Goal: Information Seeking & Learning: Check status

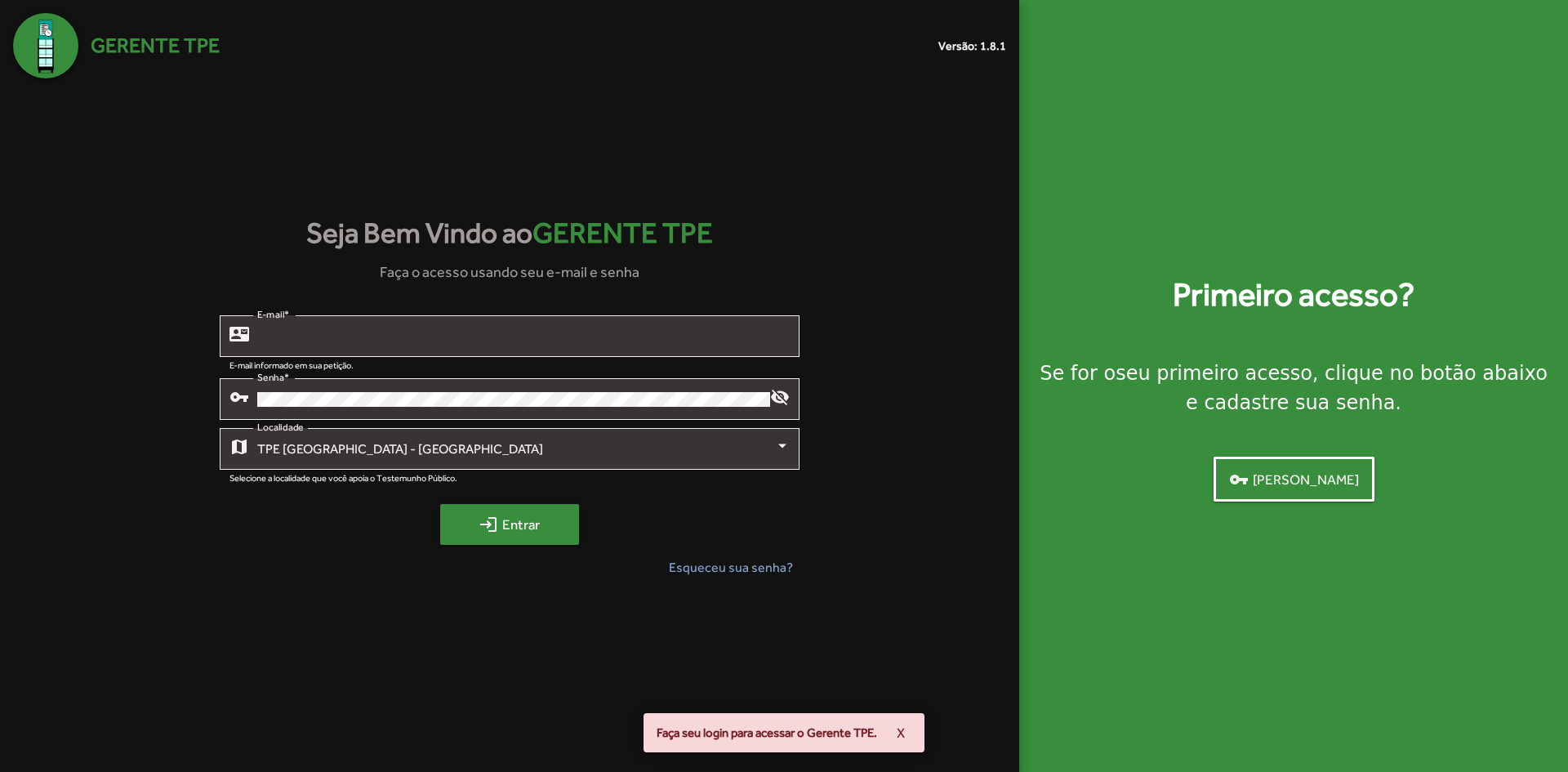
type input "**********"
click at [514, 533] on span "login Entrar" at bounding box center [509, 524] width 109 height 29
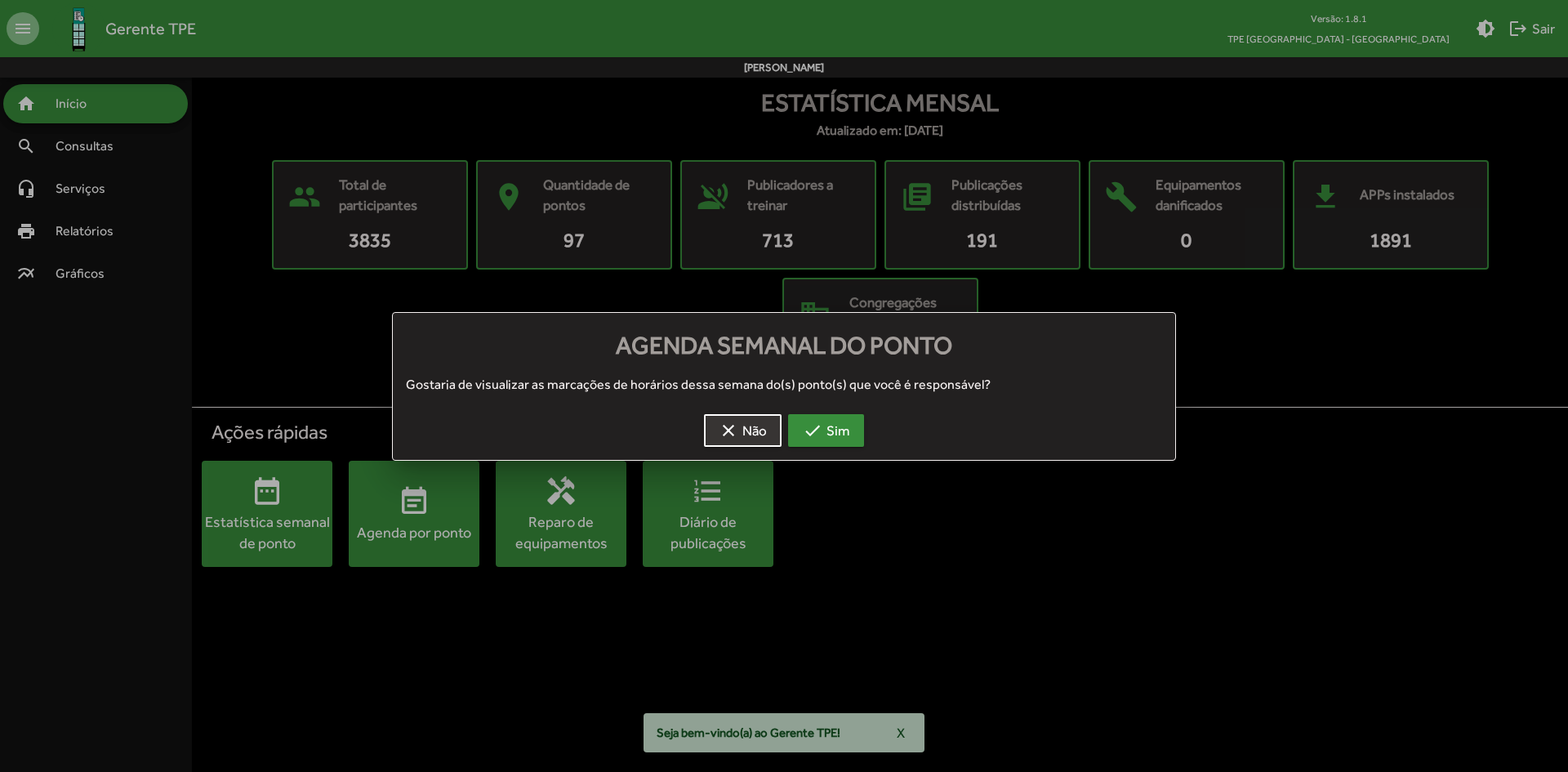
click at [838, 433] on span "check Sim" at bounding box center [826, 430] width 47 height 29
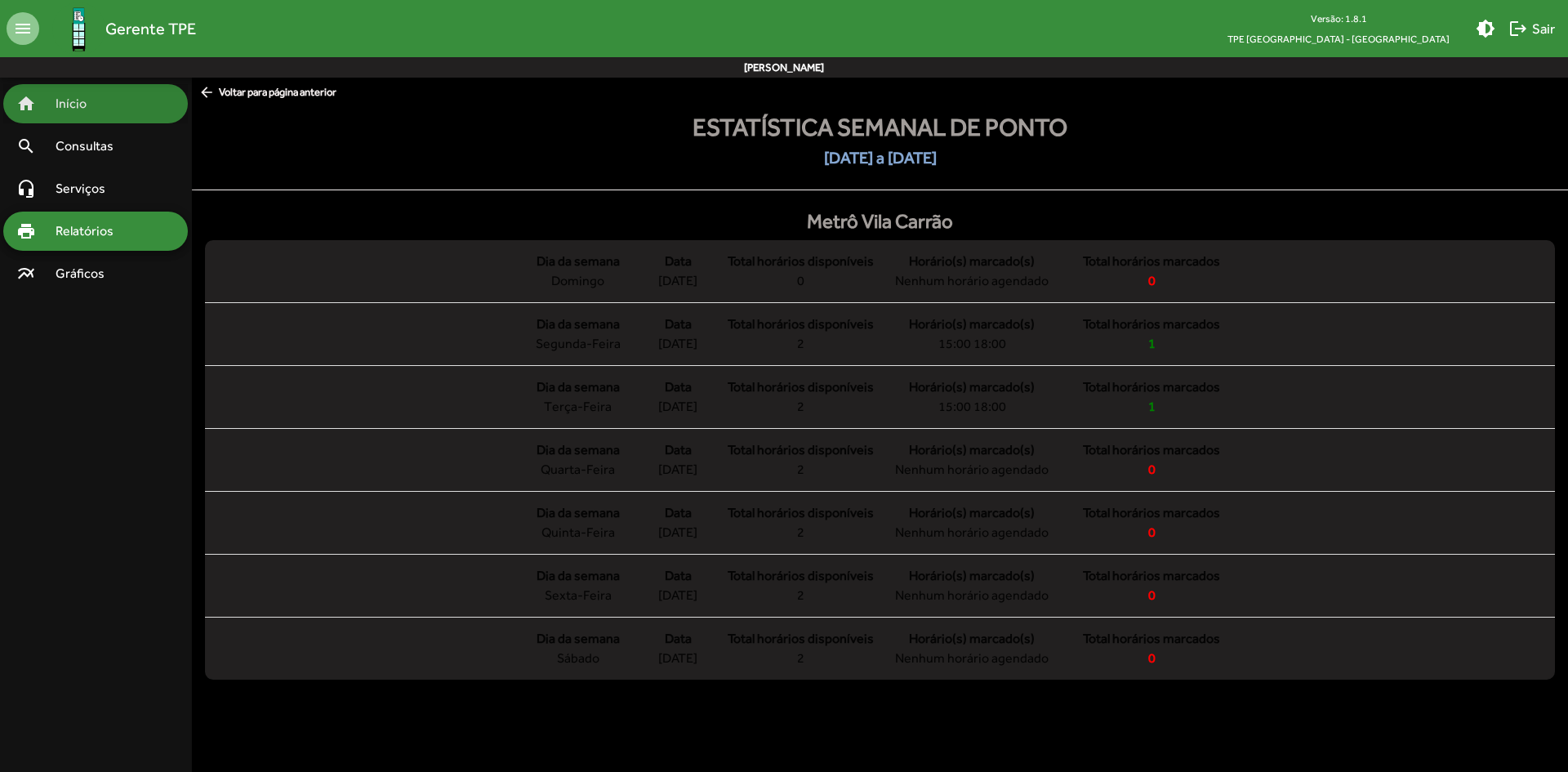
click at [87, 109] on span "Início" at bounding box center [78, 104] width 65 height 20
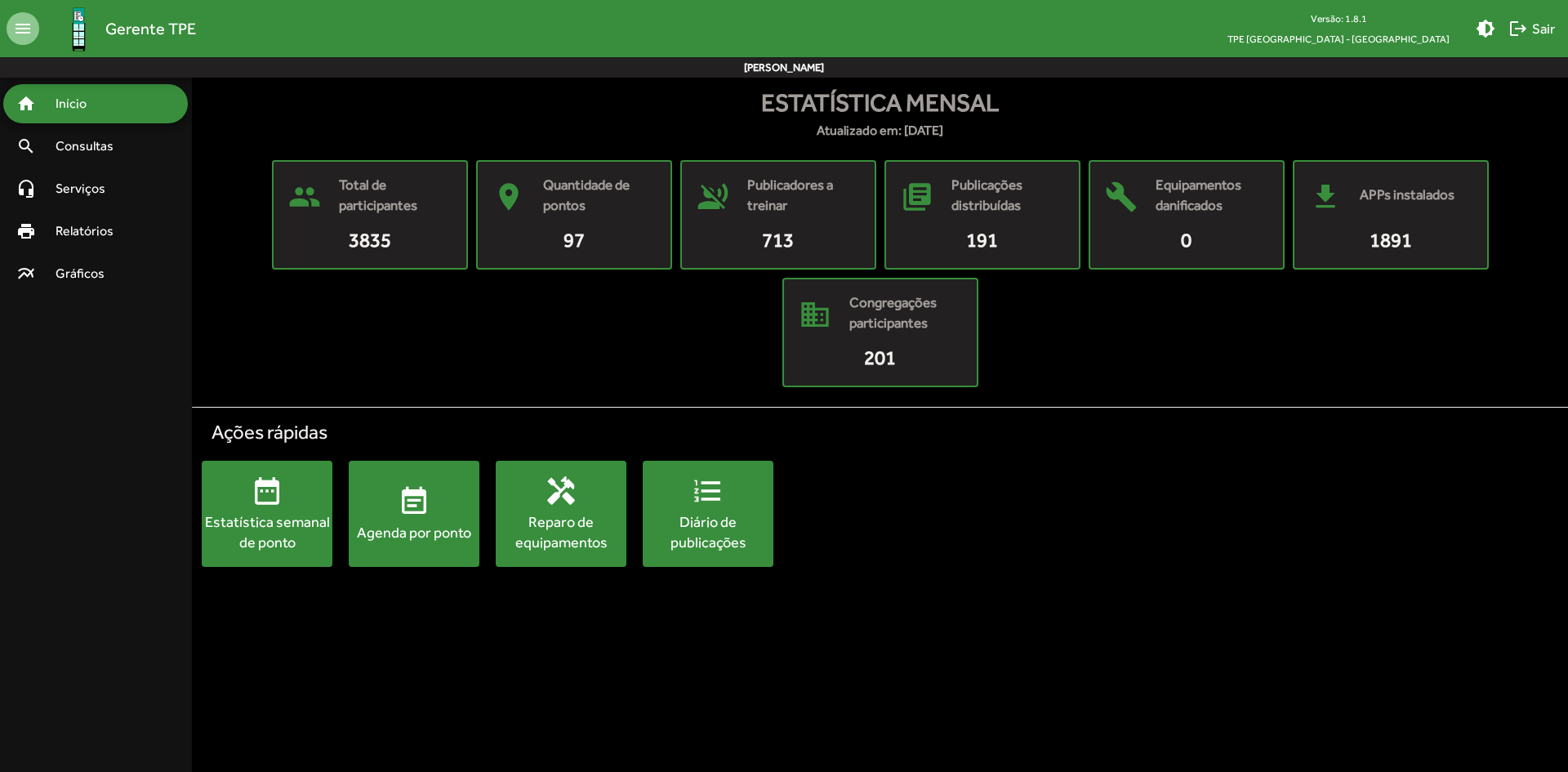
click at [433, 508] on span "event_note Agenda por ponto" at bounding box center [414, 514] width 131 height 57
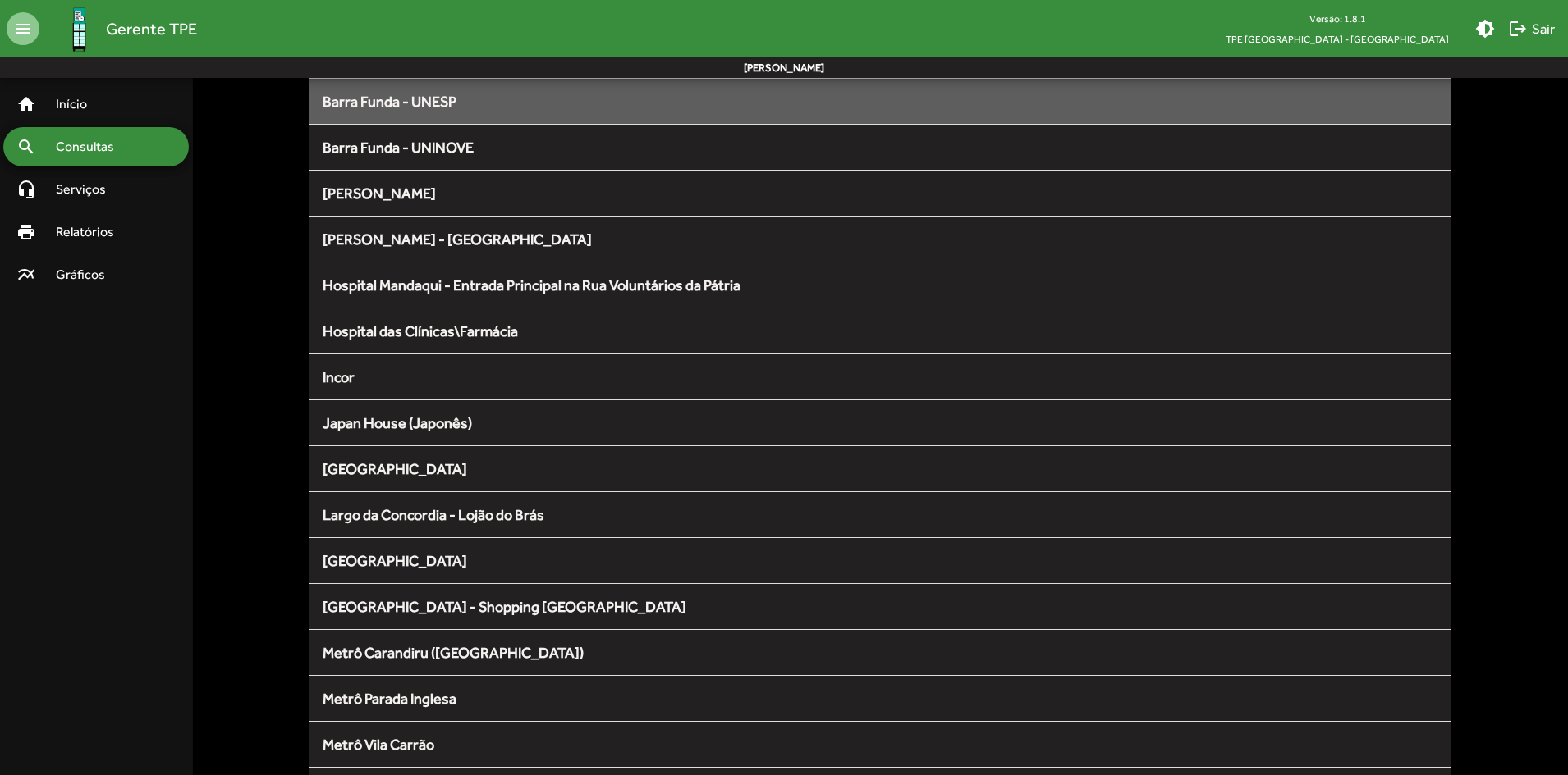
scroll to position [738, 0]
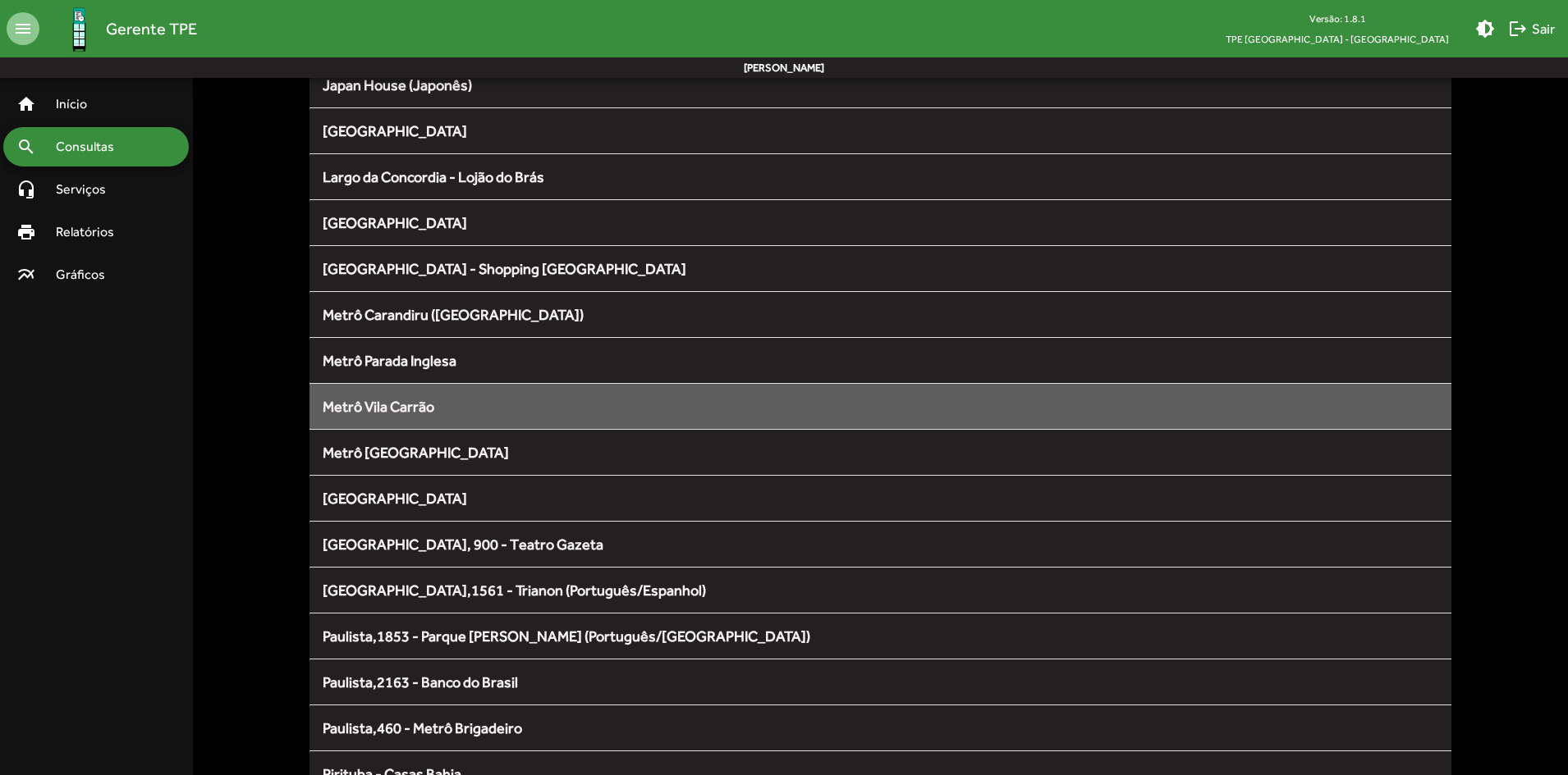
click at [368, 410] on span "Metrô Vila Carrão" at bounding box center [378, 406] width 112 height 17
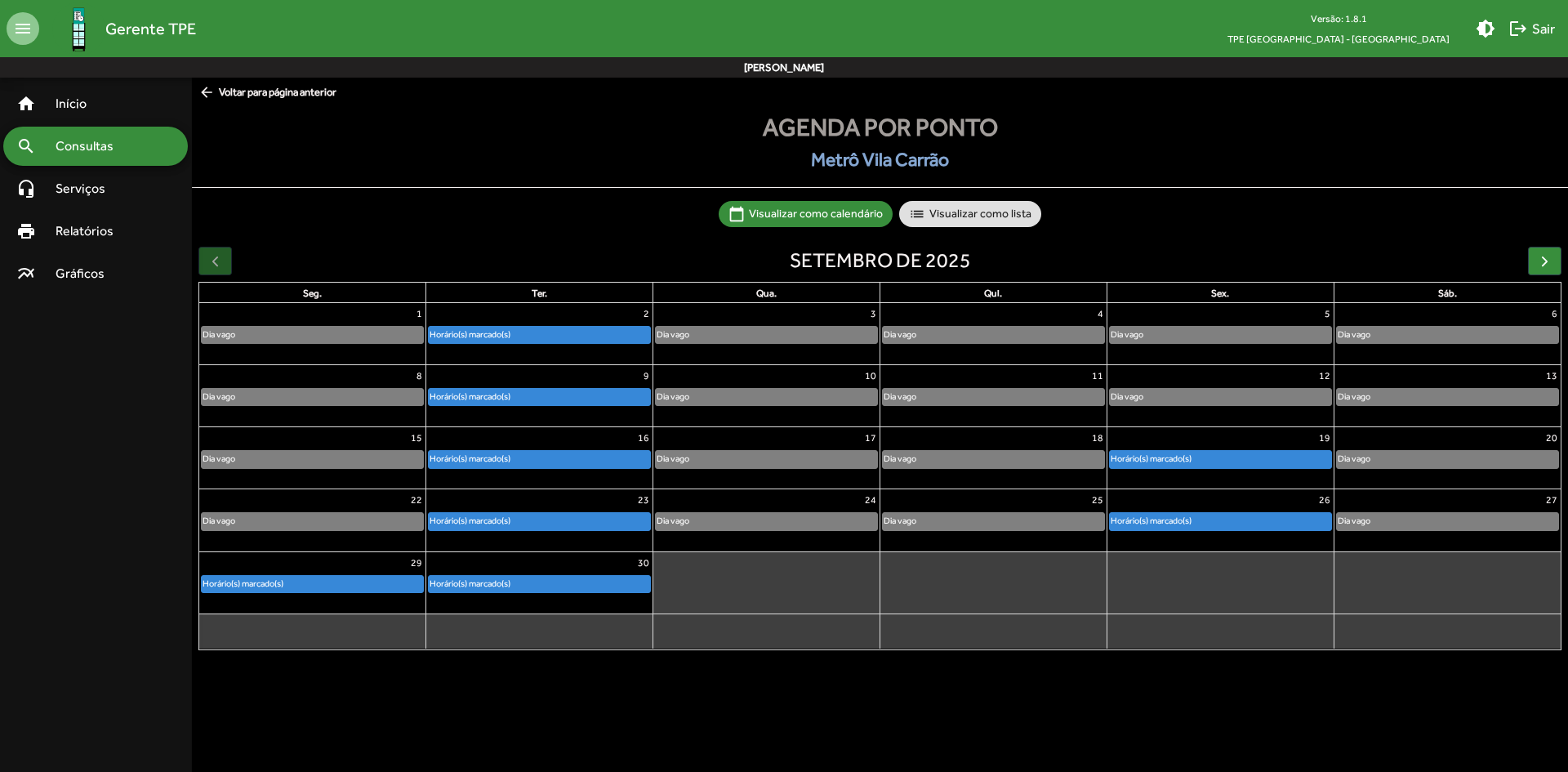
click at [354, 580] on div "Horário(s) marcado(s)" at bounding box center [312, 584] width 221 height 16
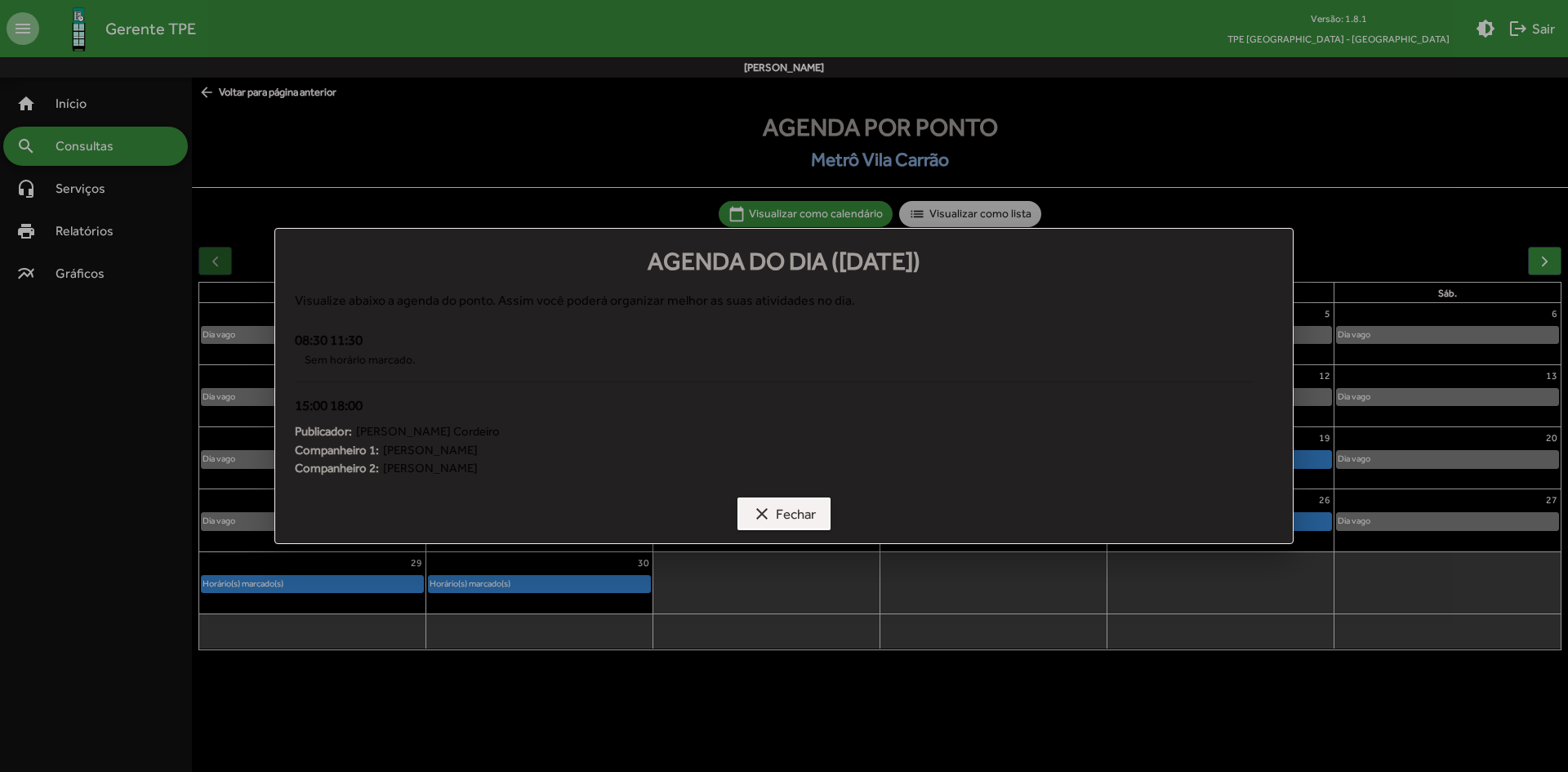
click at [799, 509] on span "clear Fechar" at bounding box center [784, 514] width 64 height 29
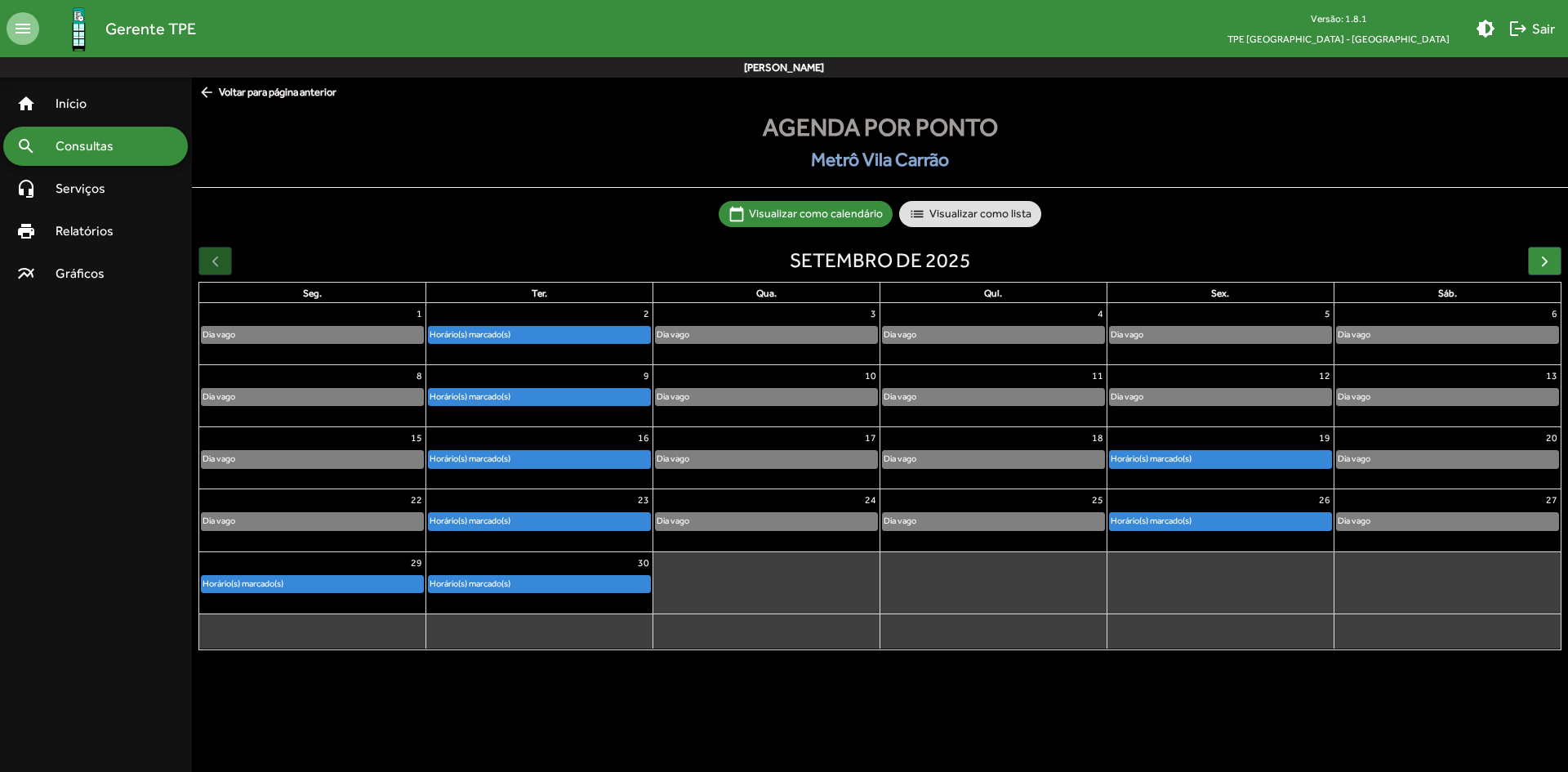
click at [495, 581] on div "Horário(s) marcado(s)" at bounding box center [470, 584] width 83 height 15
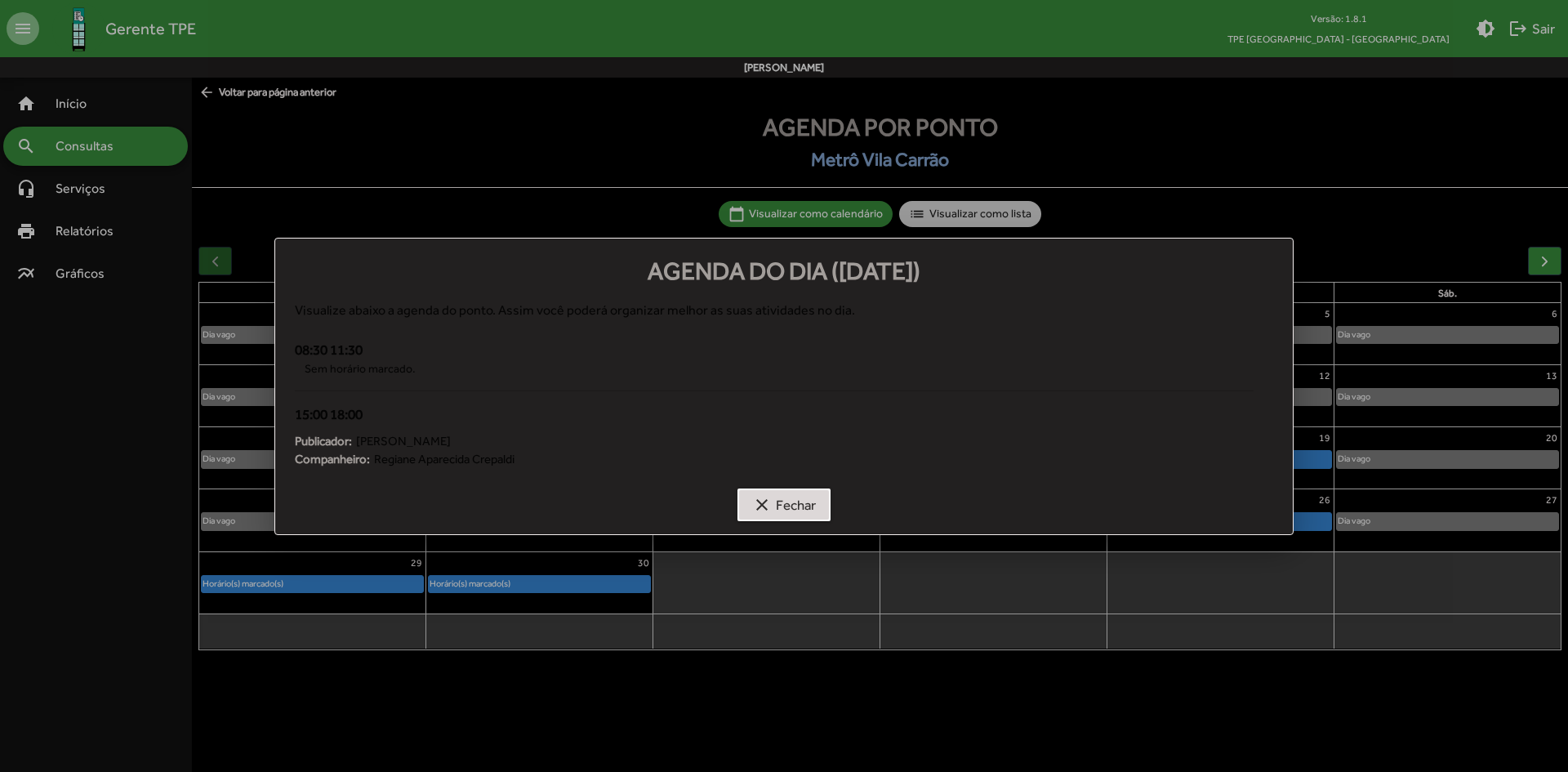
click at [777, 500] on span "clear Fechar" at bounding box center [784, 504] width 64 height 29
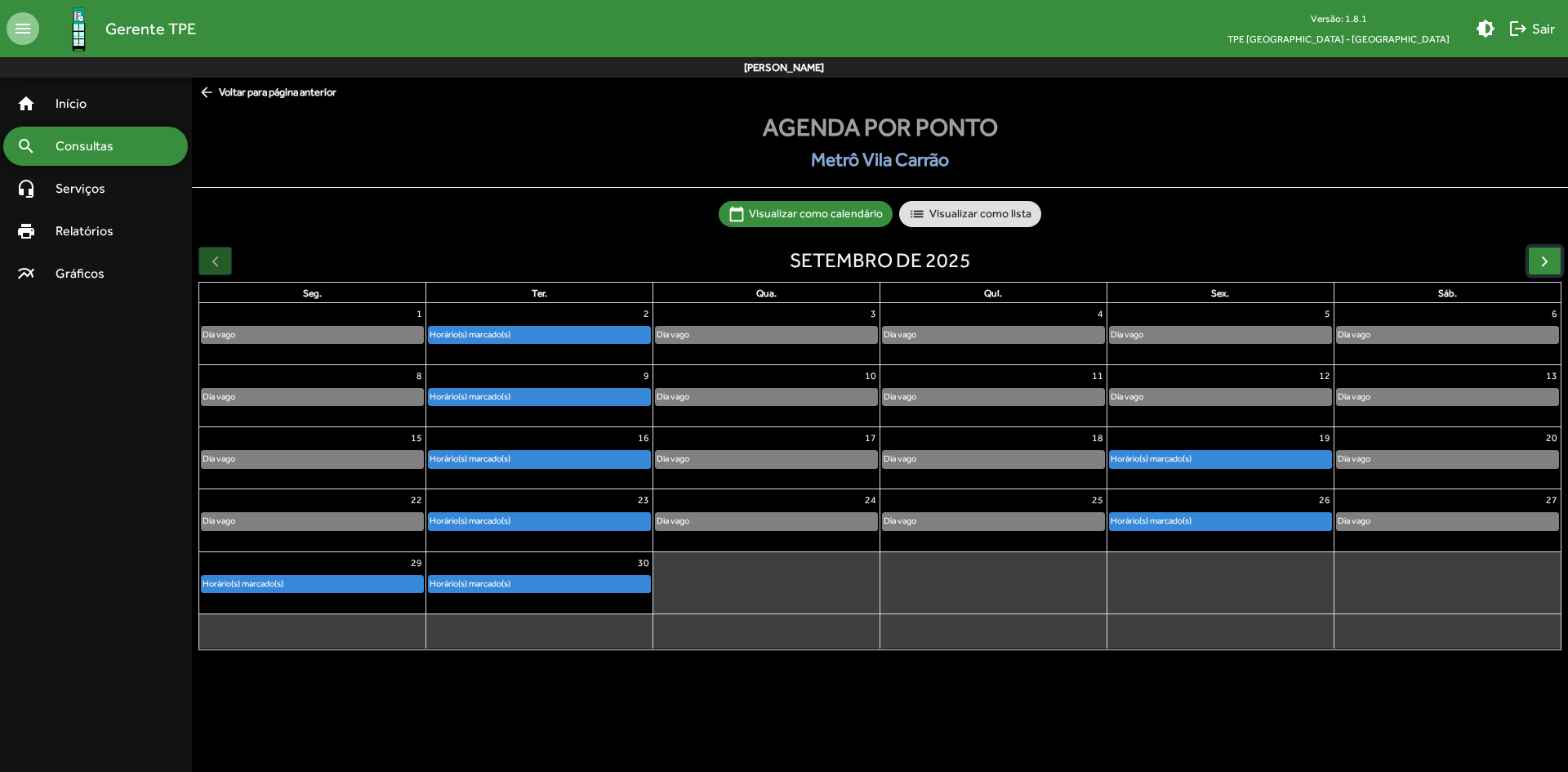
click at [1547, 257] on span "button" at bounding box center [1545, 261] width 17 height 17
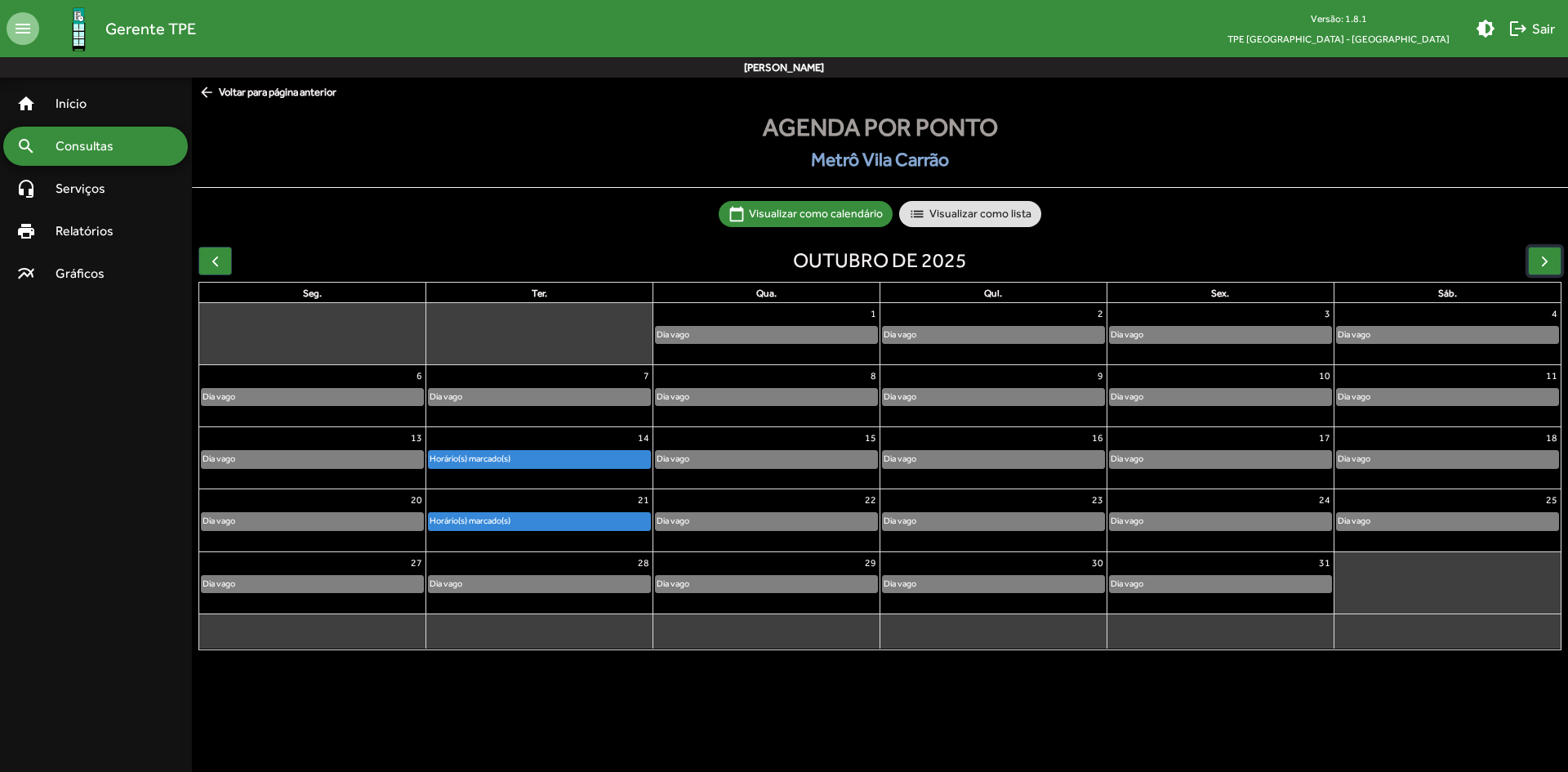
click at [505, 461] on div "Horário(s) marcado(s)" at bounding box center [470, 459] width 83 height 15
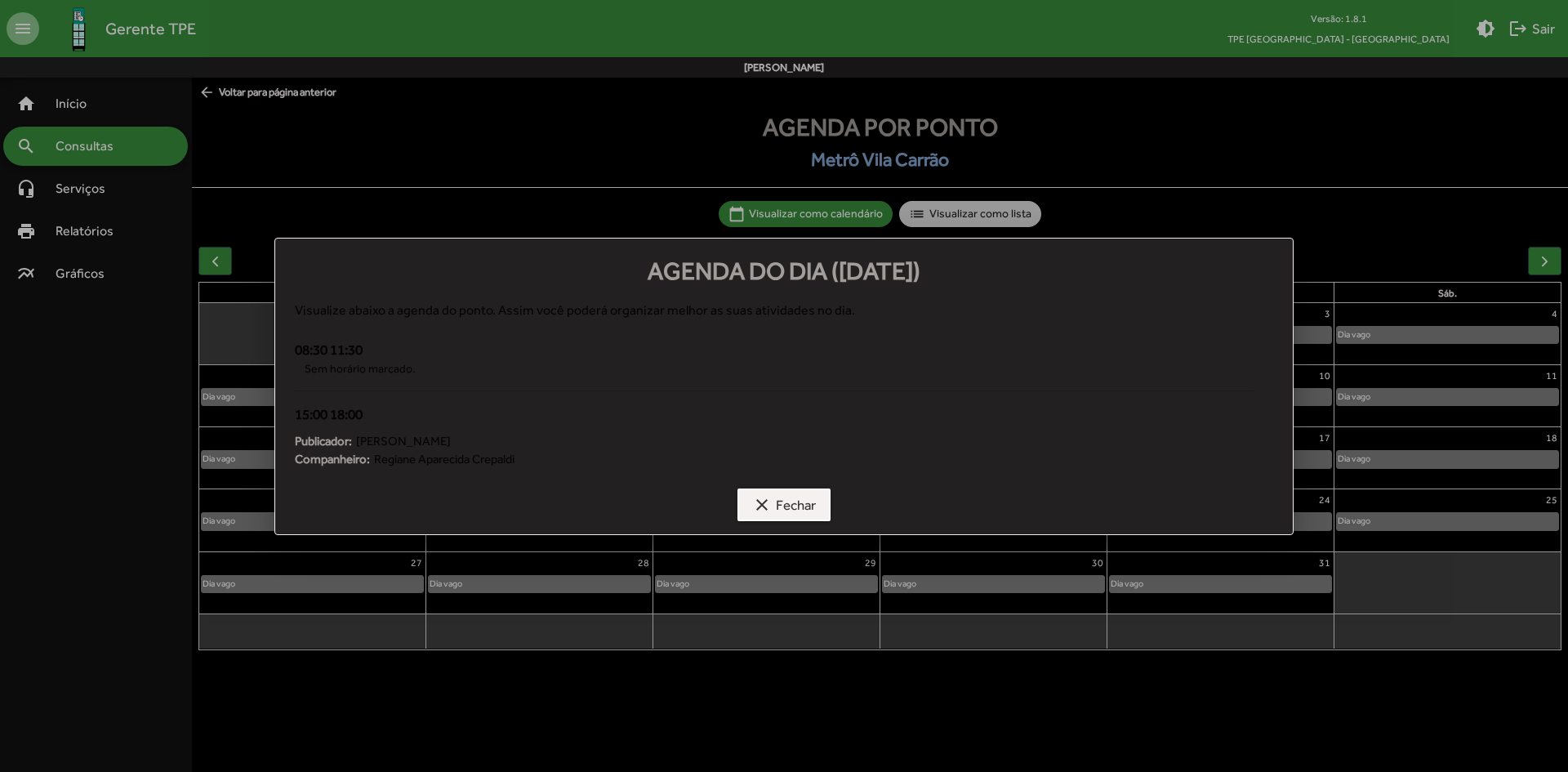
click at [782, 498] on span "clear Fechar" at bounding box center [784, 504] width 64 height 29
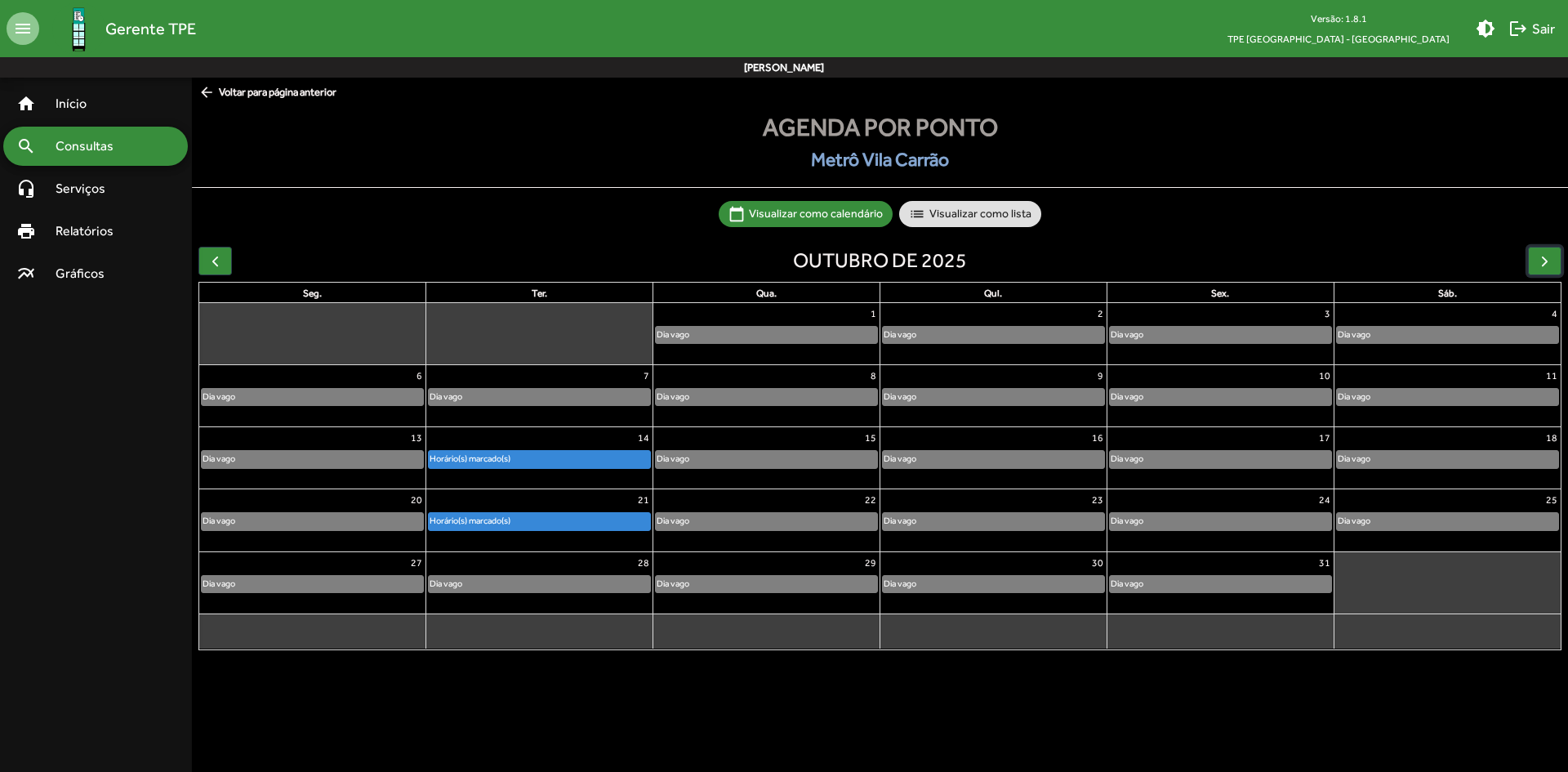
click at [528, 514] on div "Horário(s) marcado(s)" at bounding box center [539, 520] width 221 height 16
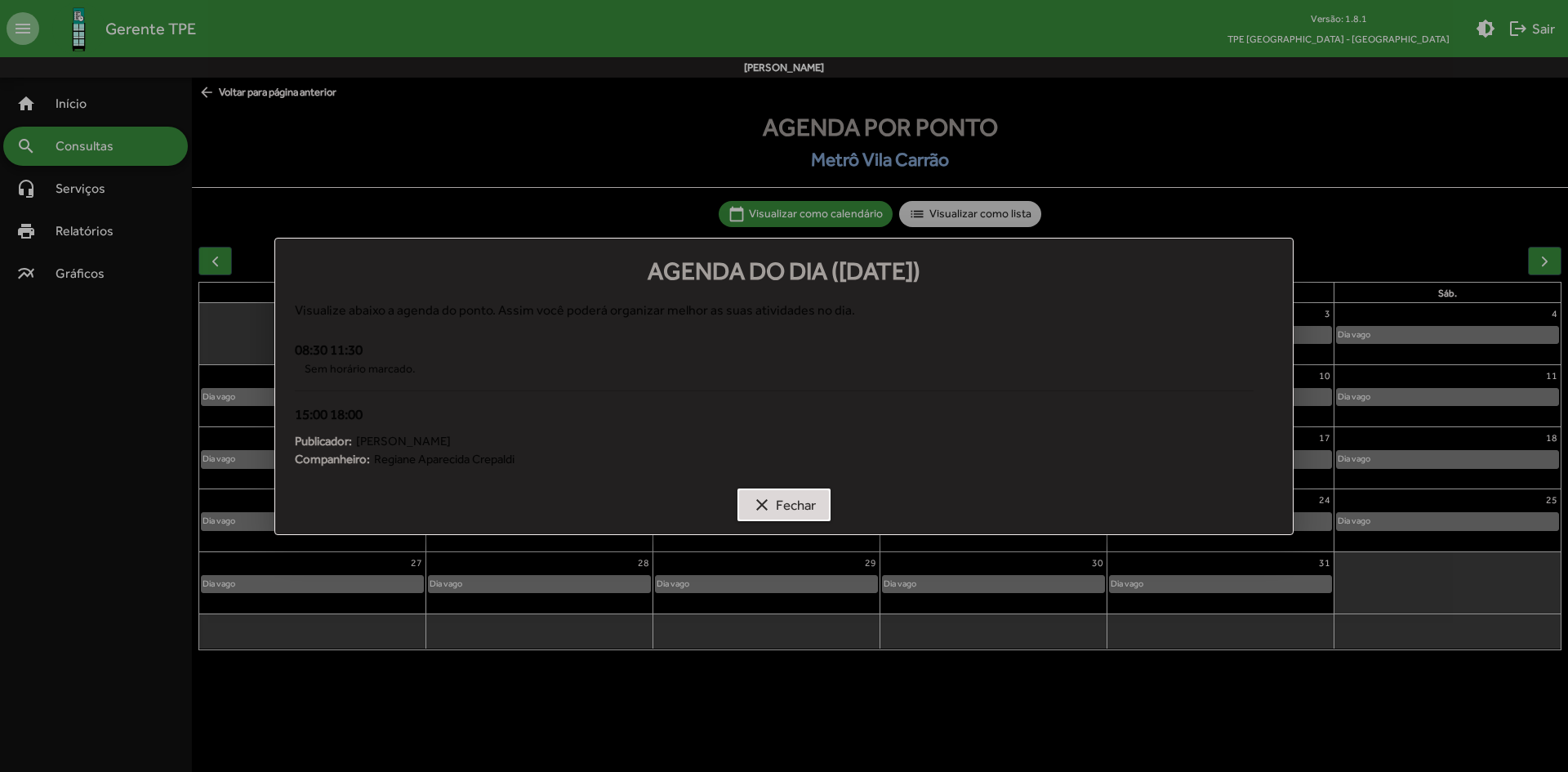
click at [780, 498] on span "clear Fechar" at bounding box center [784, 504] width 64 height 29
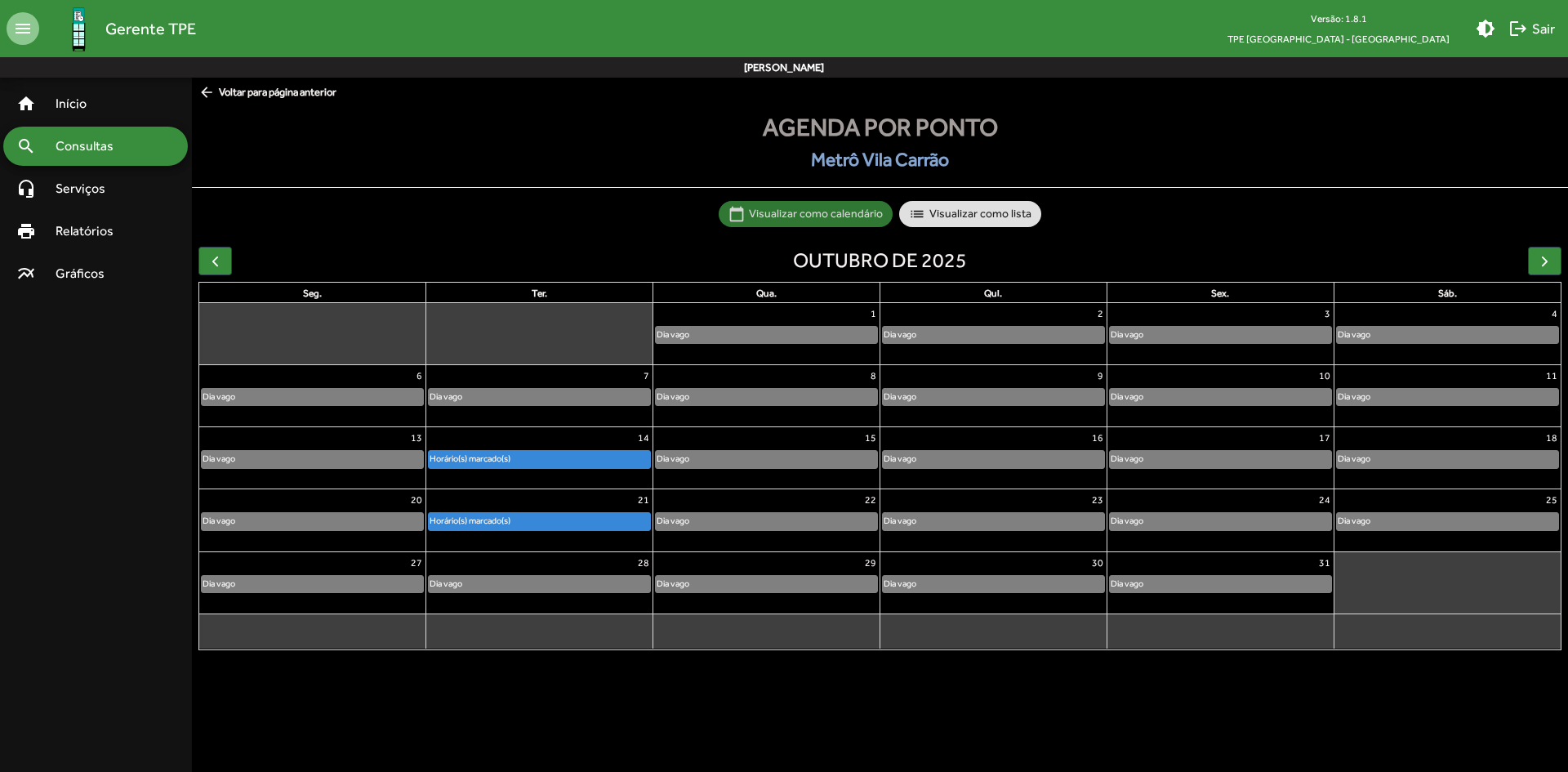
click at [792, 214] on mat-chip "calendar_today Visualizar como calendário" at bounding box center [805, 215] width 174 height 27
